Goal: Transaction & Acquisition: Purchase product/service

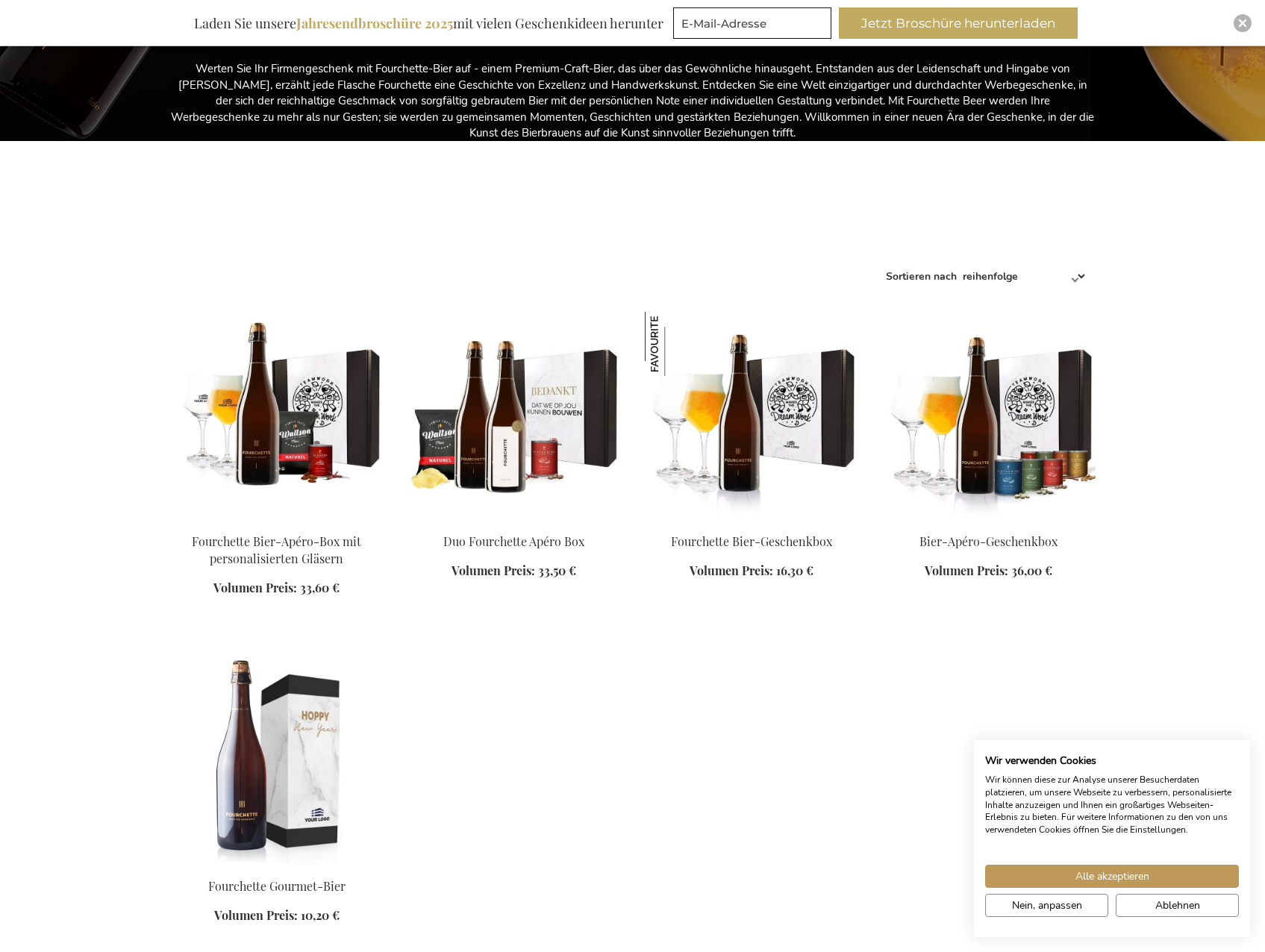
click at [277, 429] on img at bounding box center [277, 416] width 214 height 209
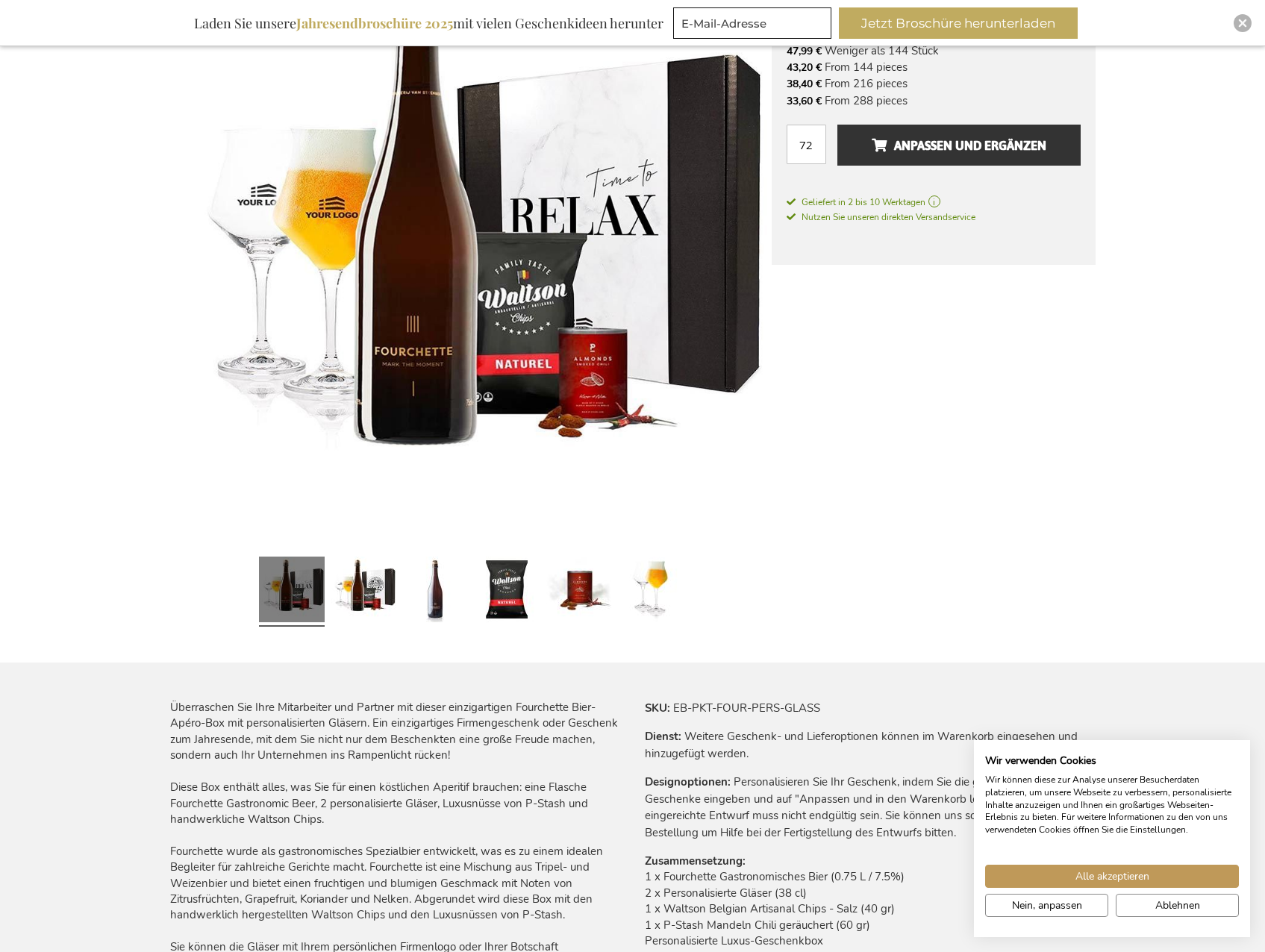
scroll to position [299, 0]
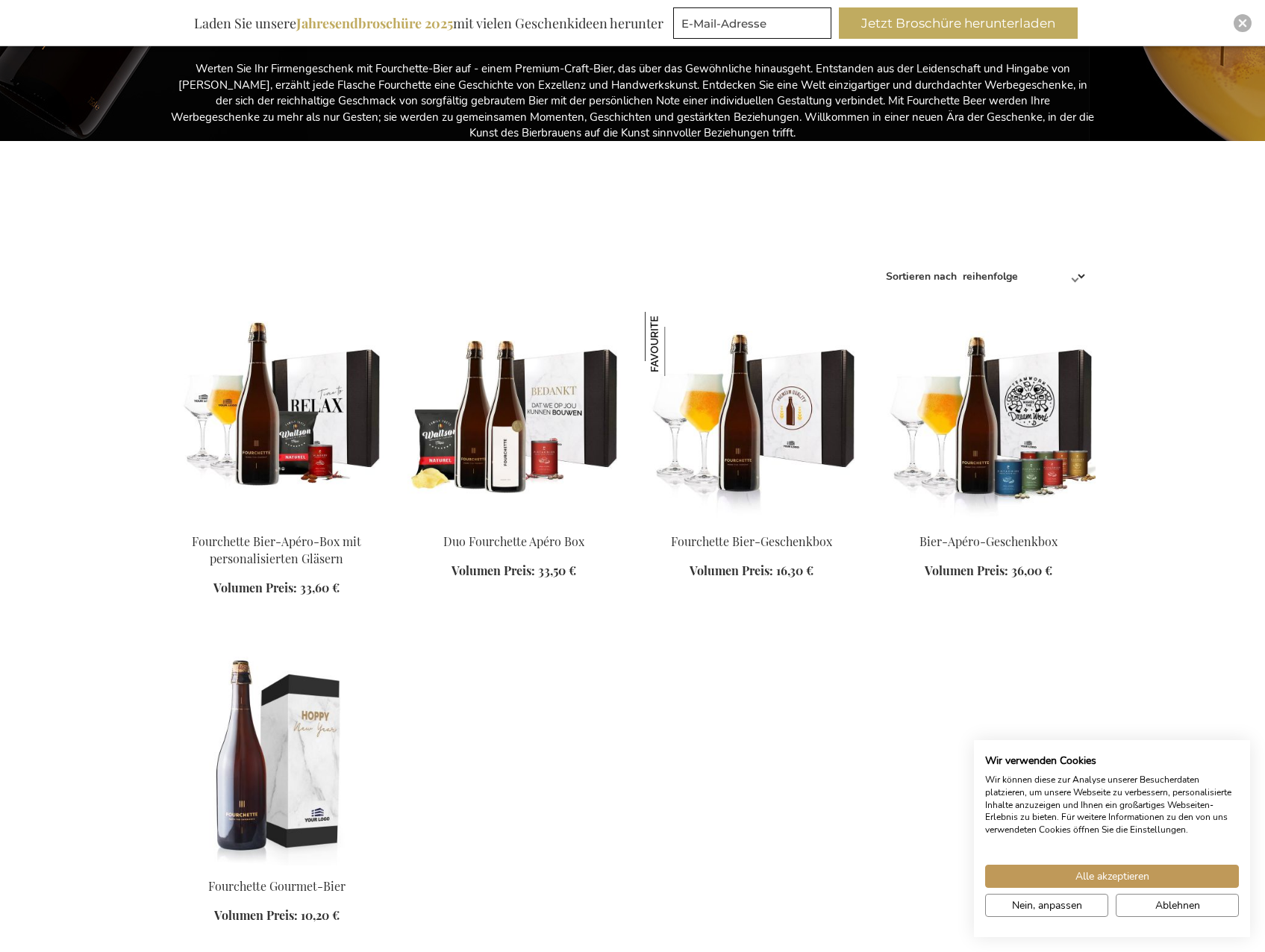
click at [723, 521] on link at bounding box center [751, 419] width 214 height 214
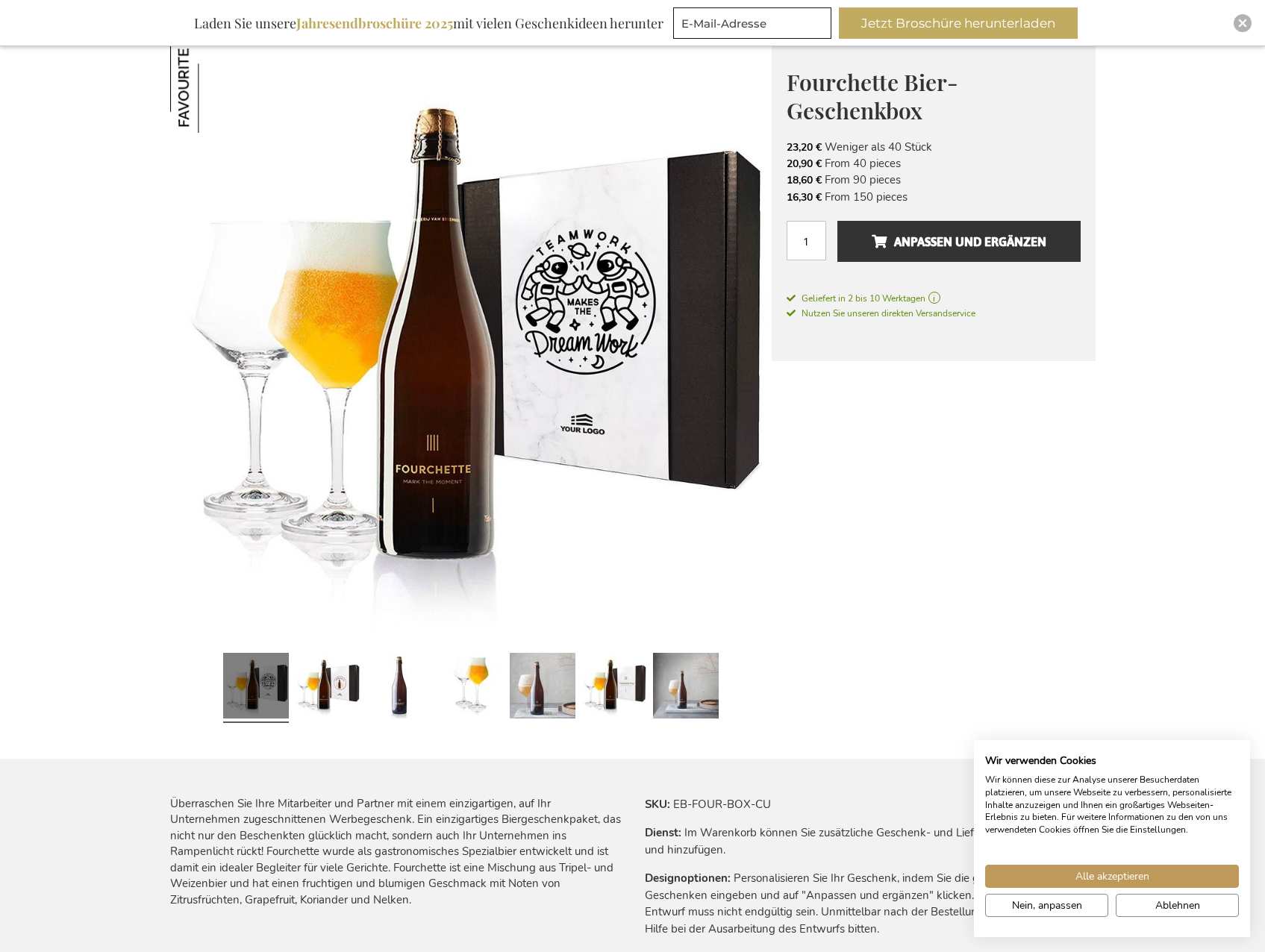
scroll to position [224, 0]
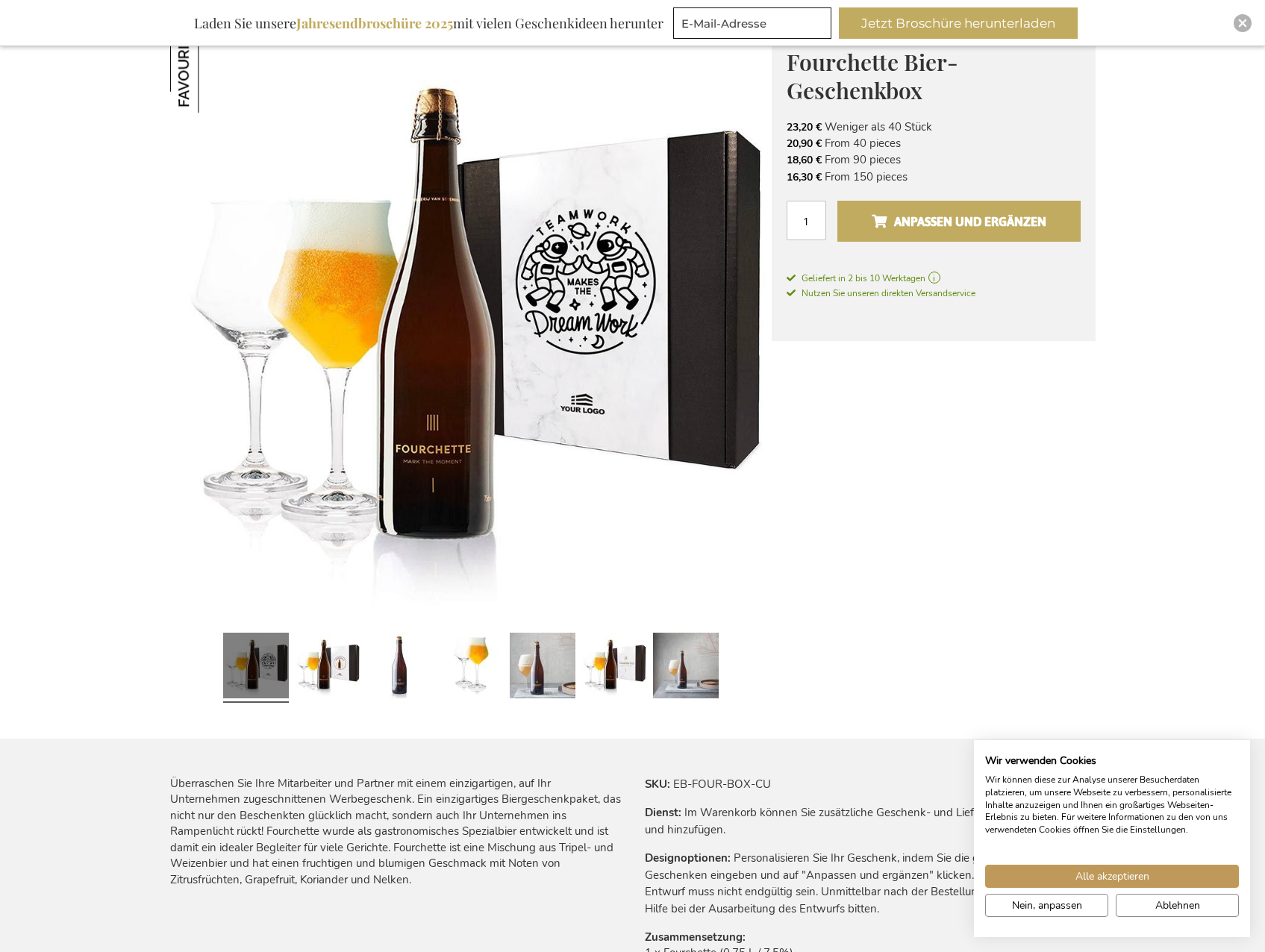
click at [947, 229] on span "Anpassen und ergänzen" at bounding box center [959, 222] width 174 height 24
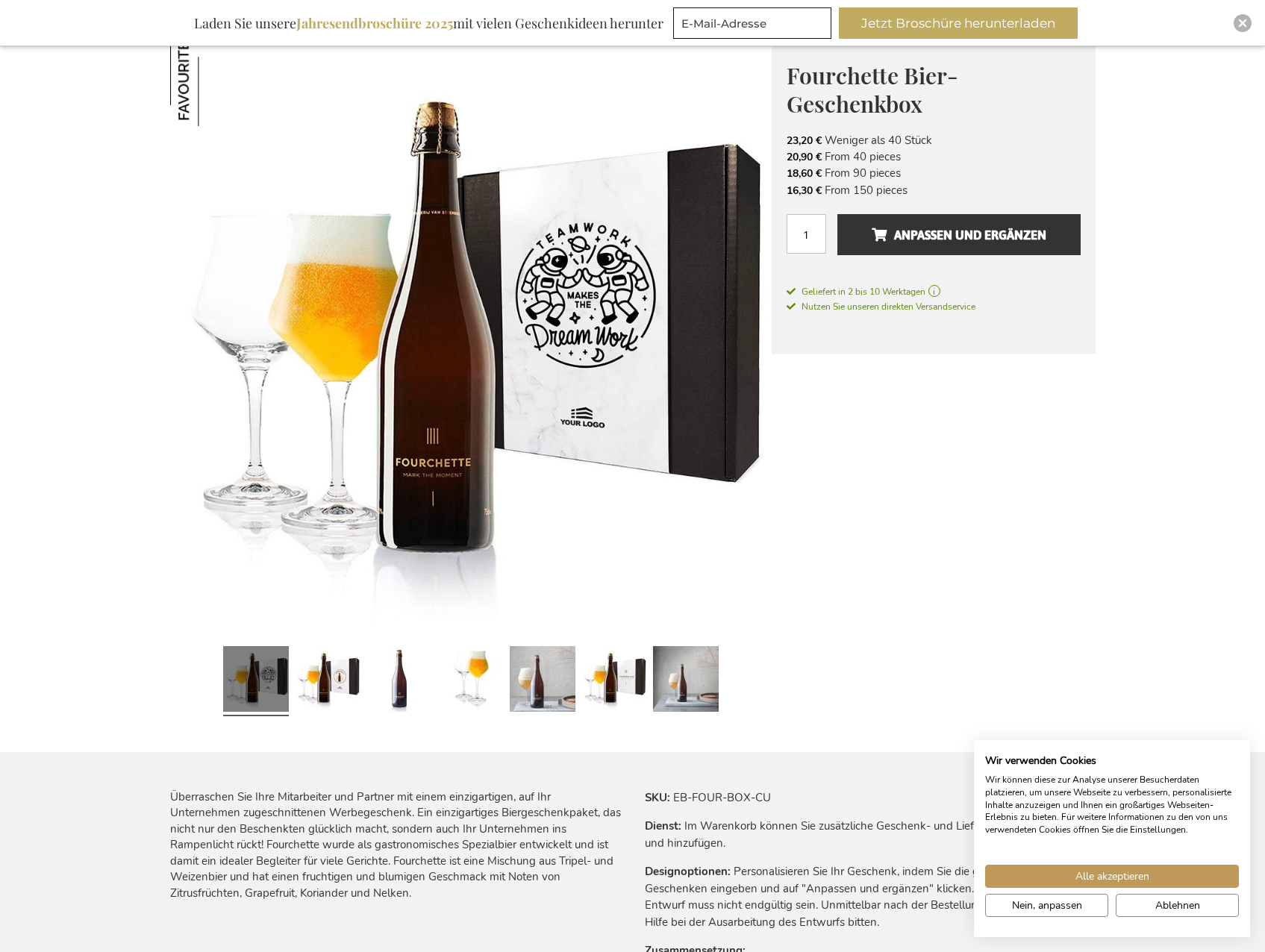
scroll to position [447, 0]
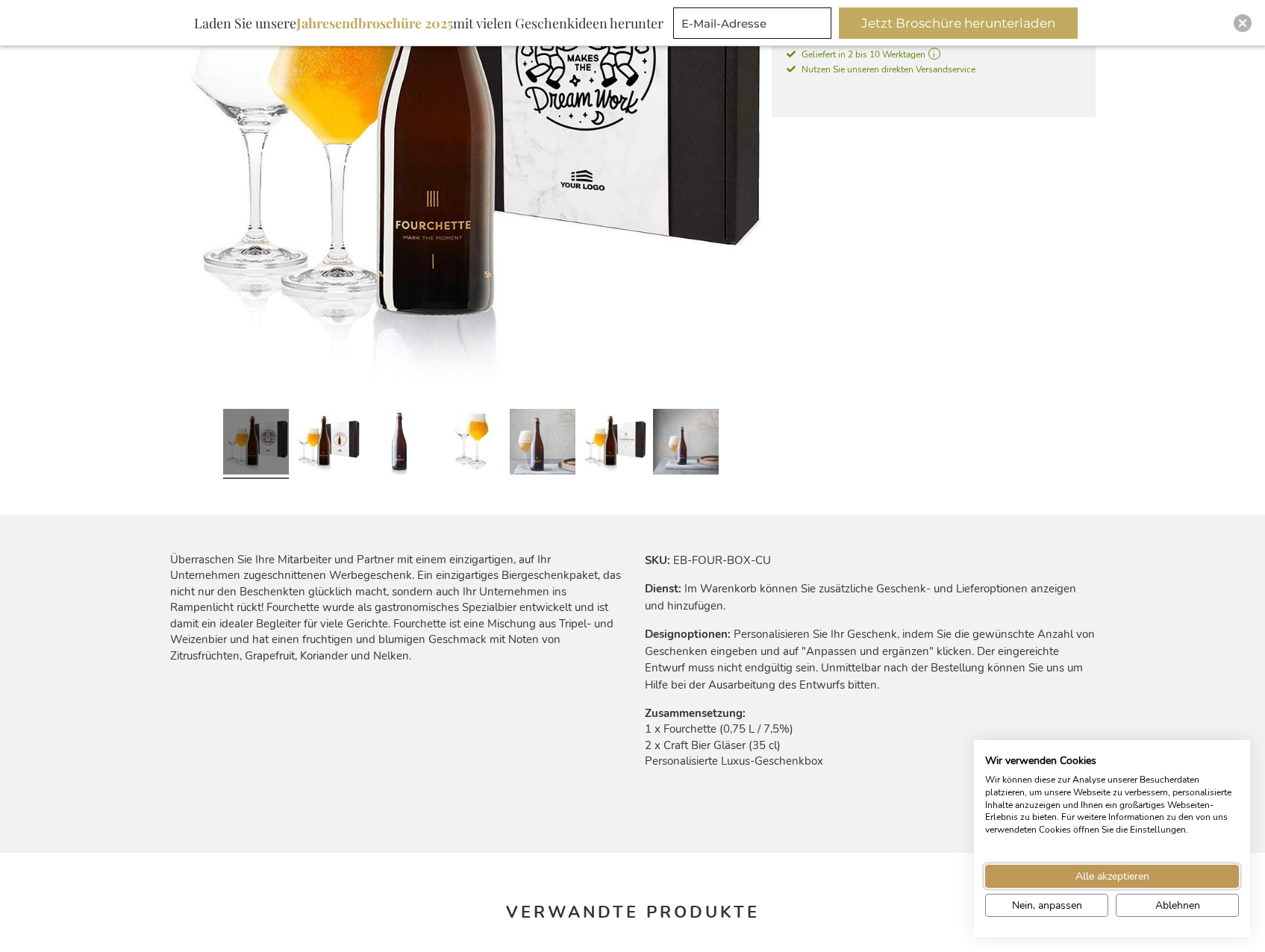
drag, startPoint x: 1000, startPoint y: 880, endPoint x: 980, endPoint y: 858, distance: 29.7
click at [1000, 880] on button "Alle akzeptieren" at bounding box center [1112, 876] width 253 height 23
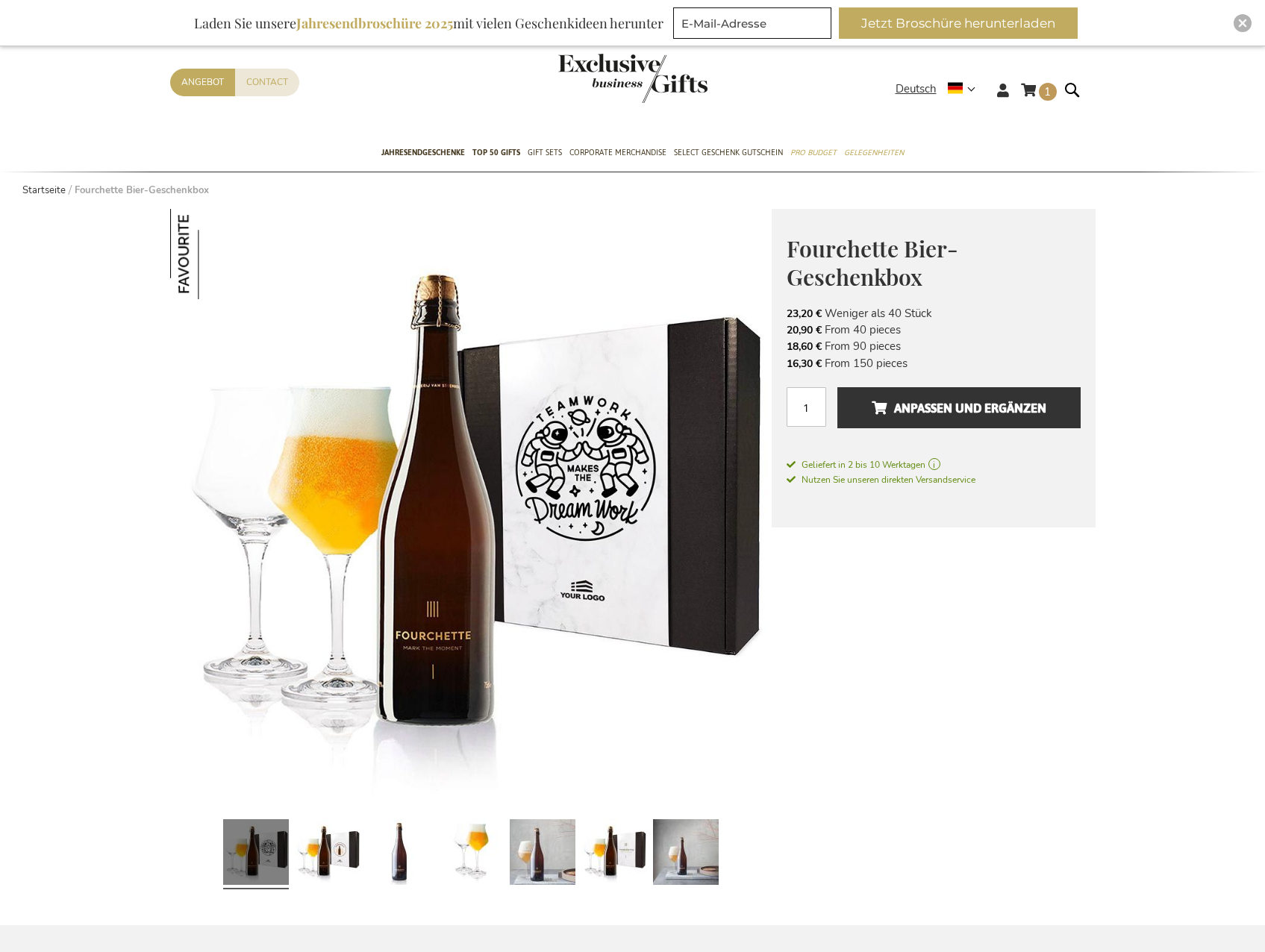
scroll to position [0, 0]
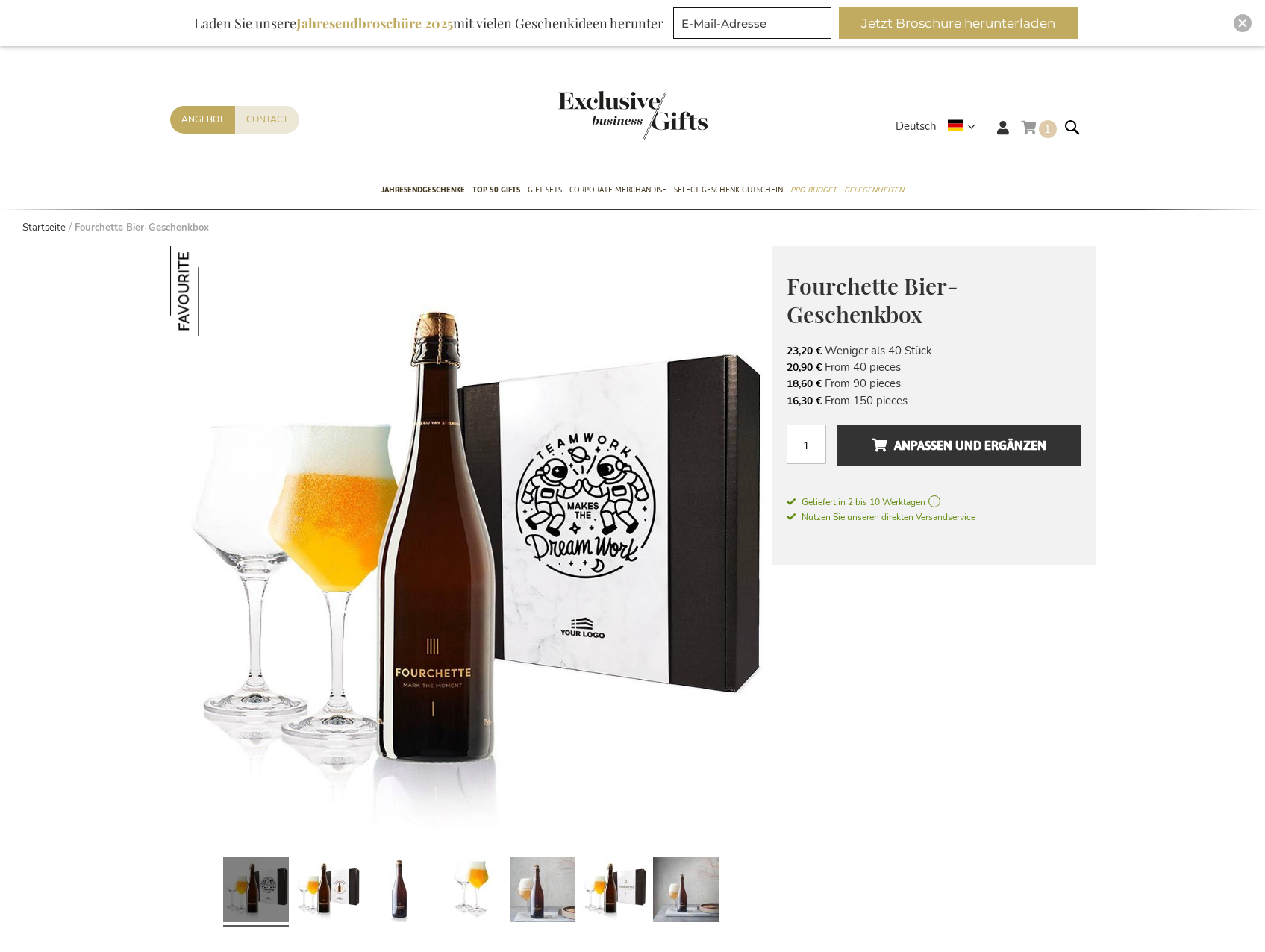
click at [1028, 125] on link "Mein Warenkorb 1 1 items" at bounding box center [1038, 130] width 36 height 25
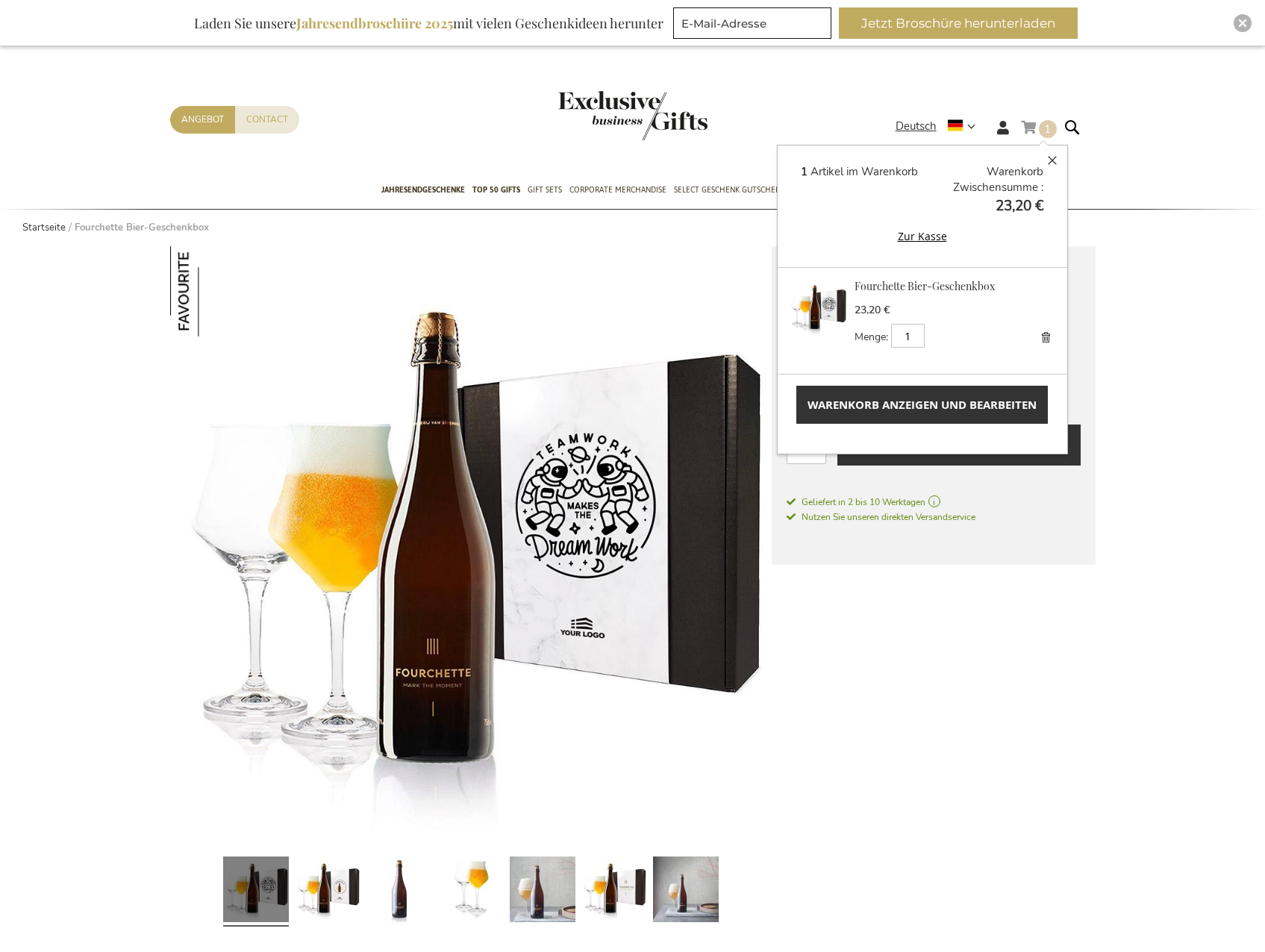
click at [935, 234] on button "Zur Kasse" at bounding box center [922, 236] width 243 height 17
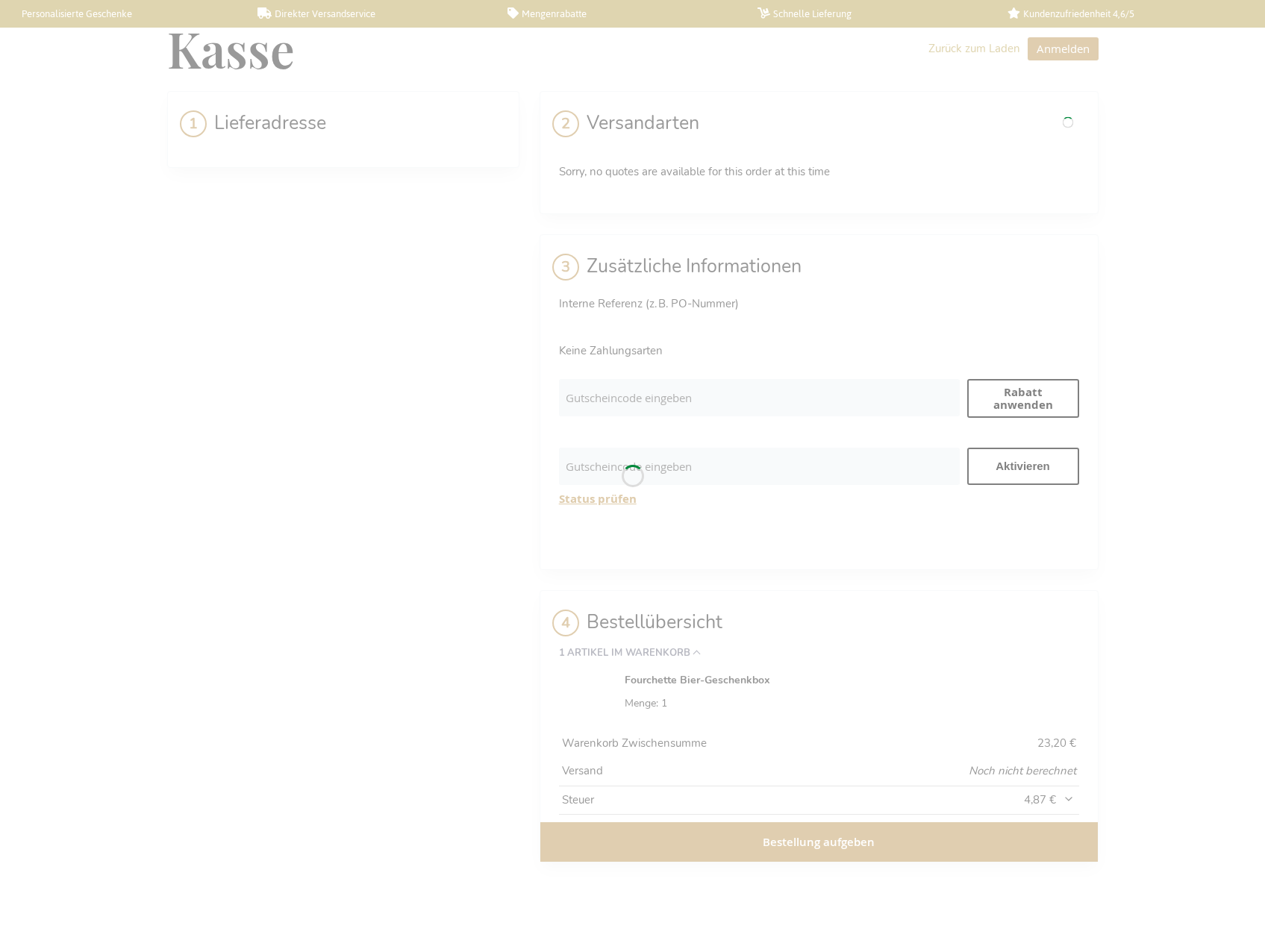
select select "BE"
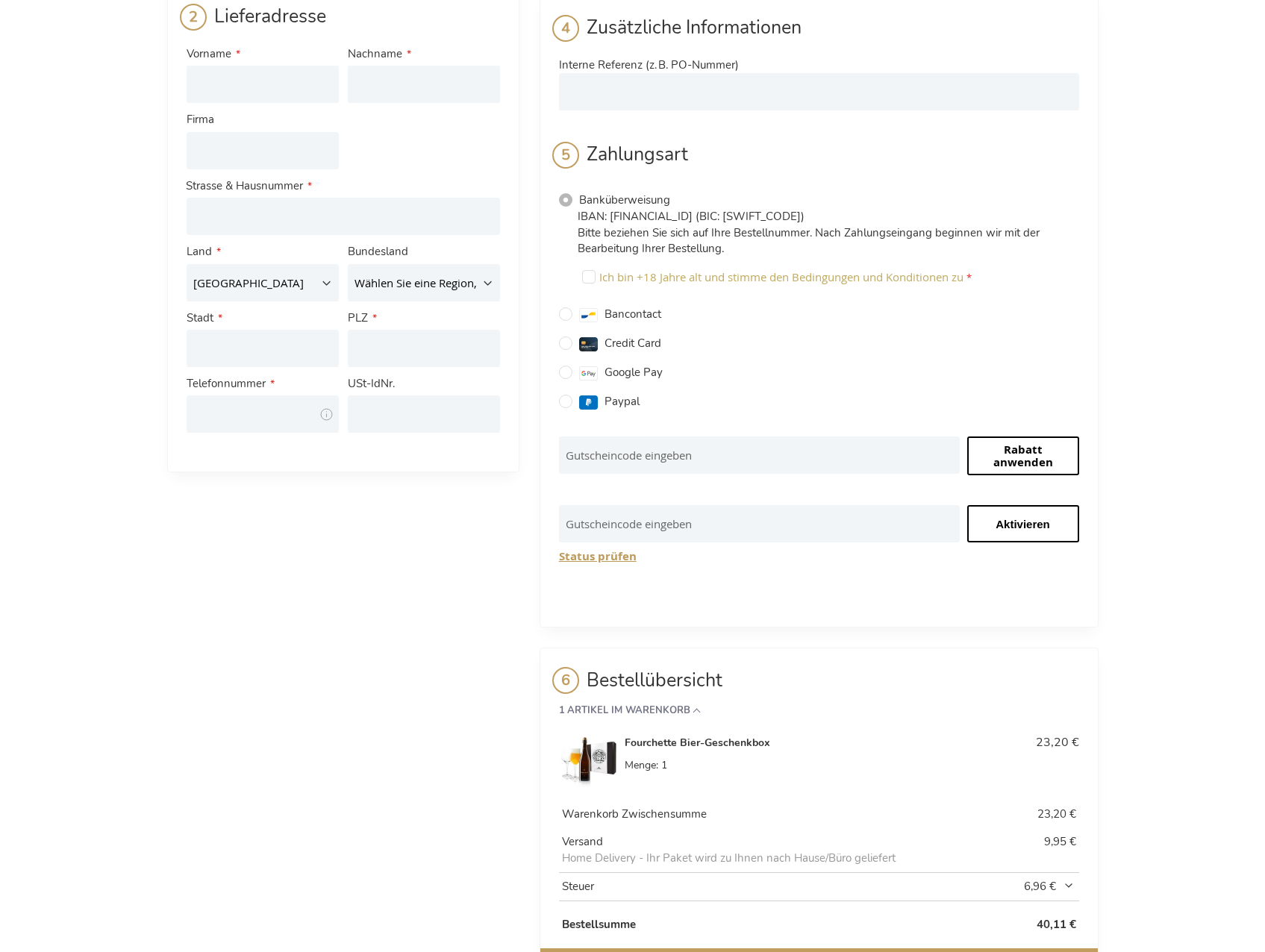
scroll to position [336, 0]
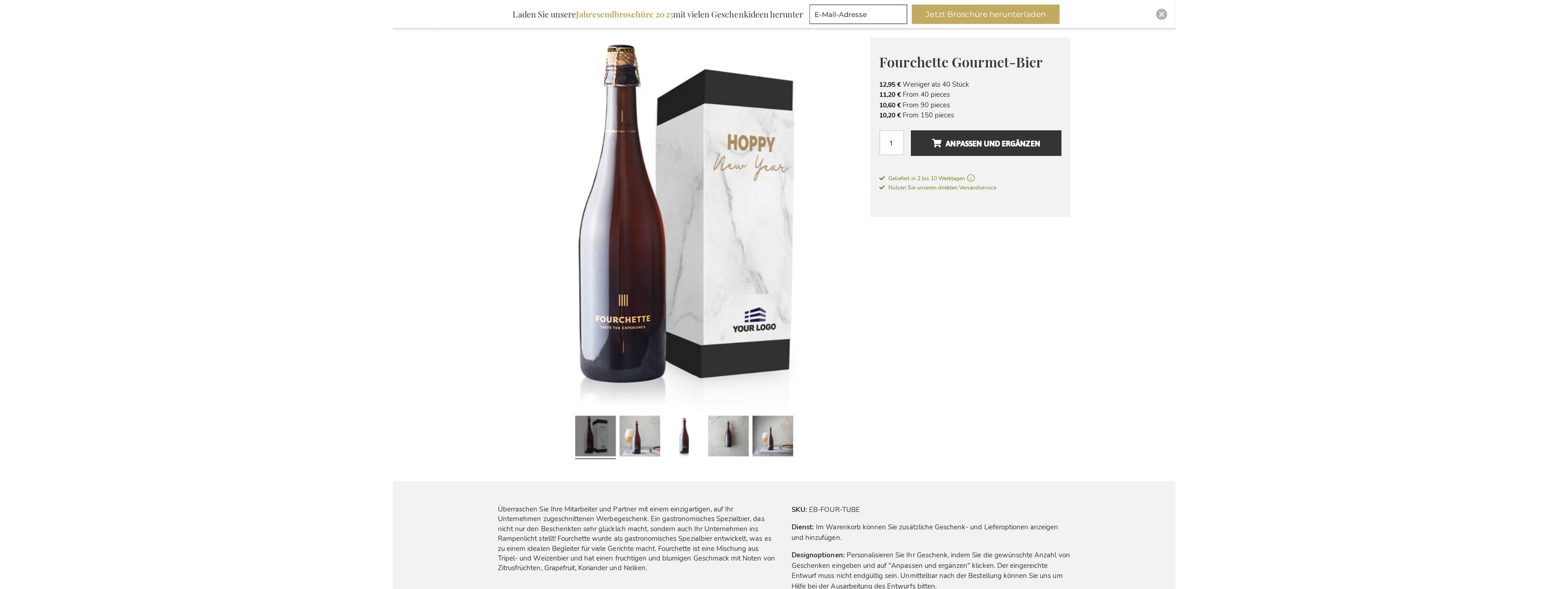
scroll to position [92, 0]
